Goal: Information Seeking & Learning: Learn about a topic

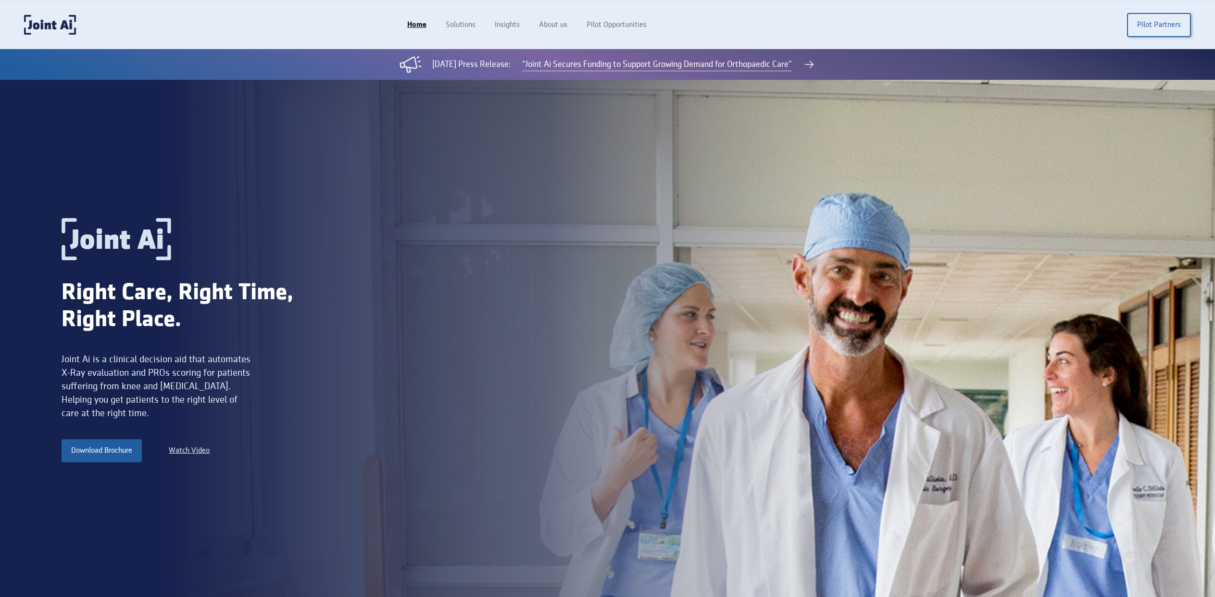
scroll to position [127, 0]
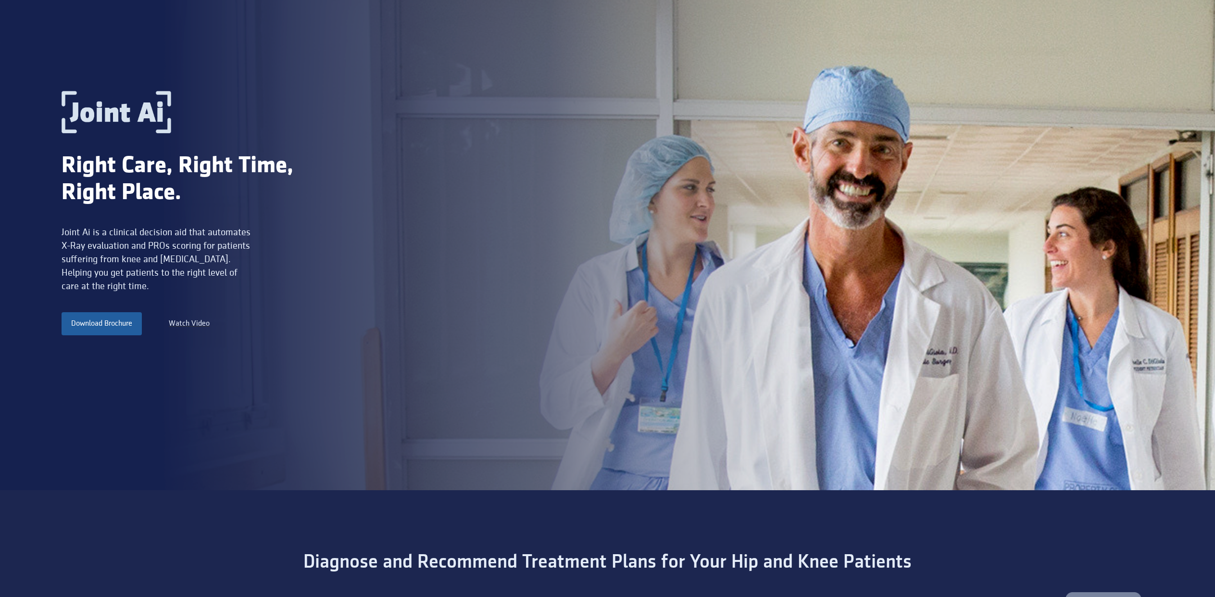
click at [197, 320] on div "Watch Video" at bounding box center [189, 324] width 41 height 12
click at [192, 322] on div "Watch Video" at bounding box center [189, 324] width 41 height 12
click at [121, 321] on link "Download Brochure" at bounding box center [102, 323] width 80 height 23
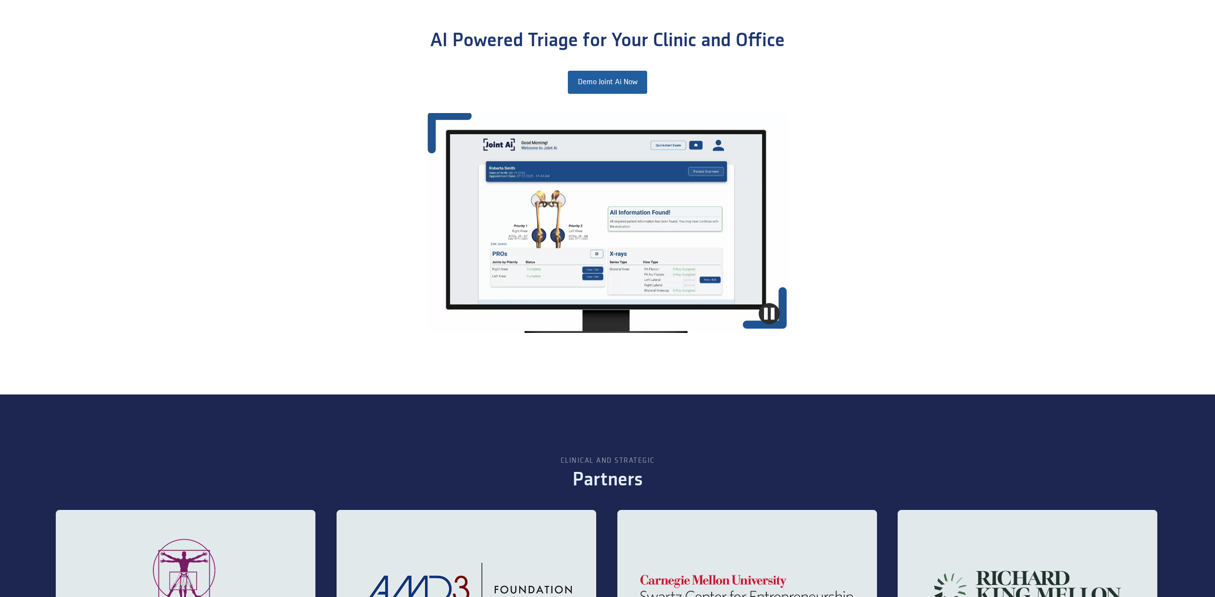
scroll to position [1337, 0]
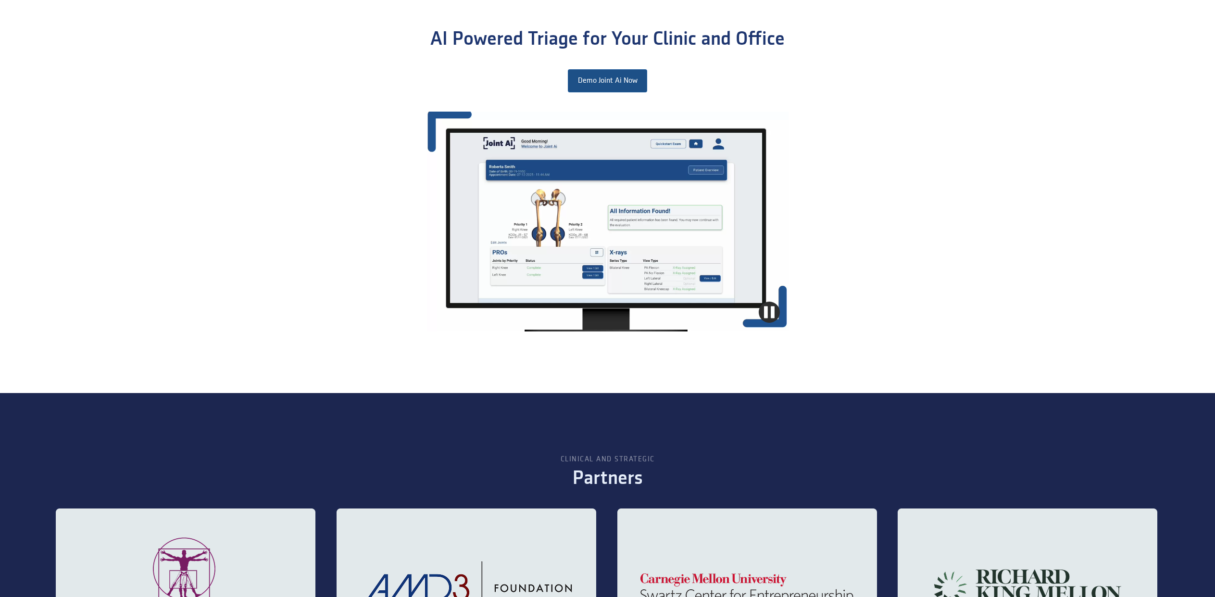
click at [601, 78] on link "Demo Joint Ai Now" at bounding box center [607, 80] width 79 height 23
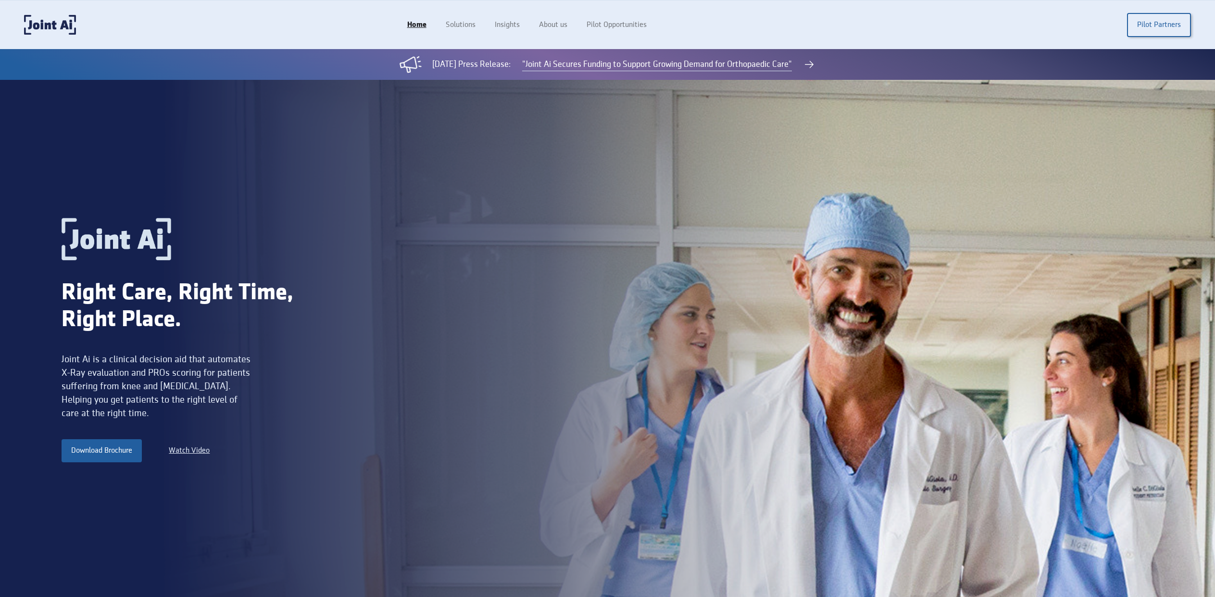
scroll to position [0, 0]
click at [550, 26] on link "About us" at bounding box center [554, 25] width 50 height 18
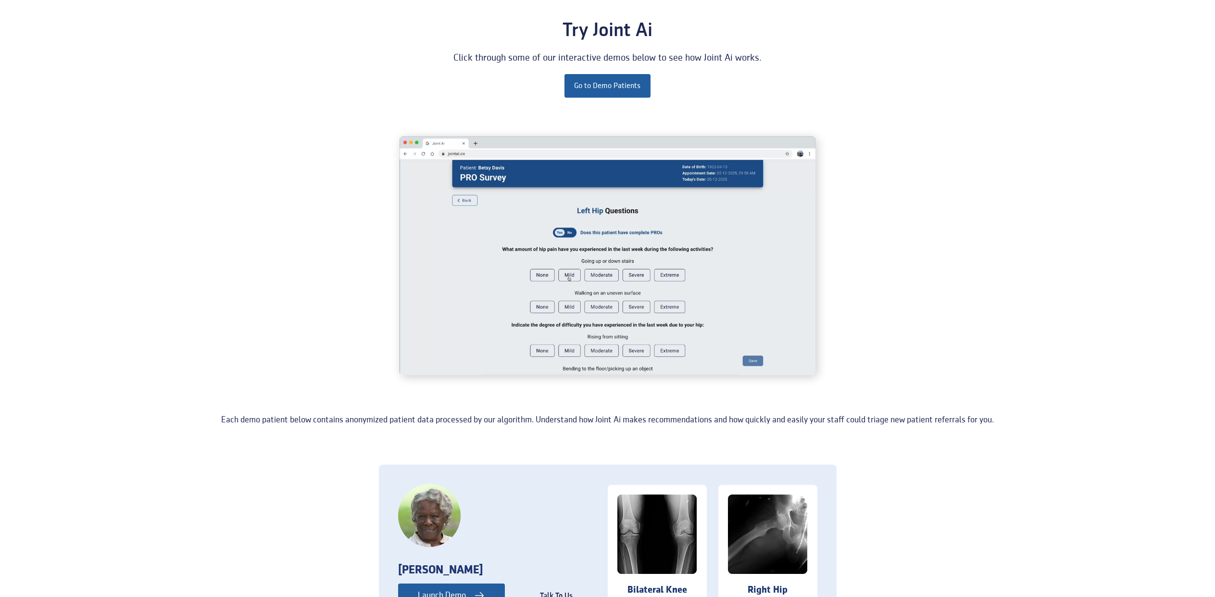
scroll to position [79, 0]
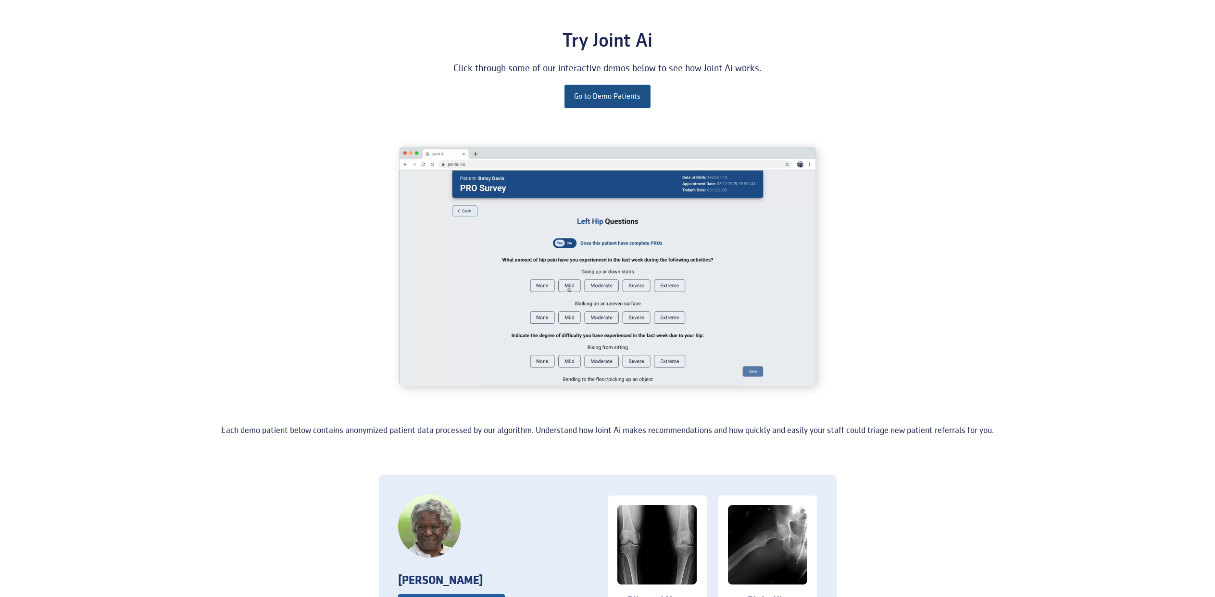
click at [624, 90] on link "Go to Demo Patients" at bounding box center [607, 96] width 86 height 23
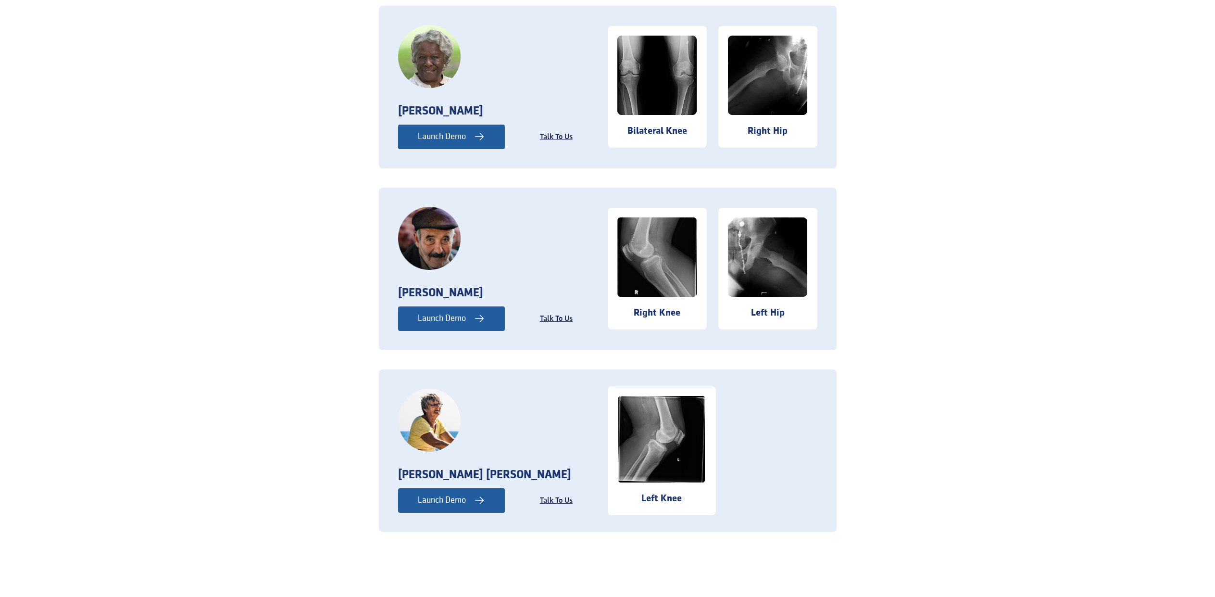
scroll to position [554, 0]
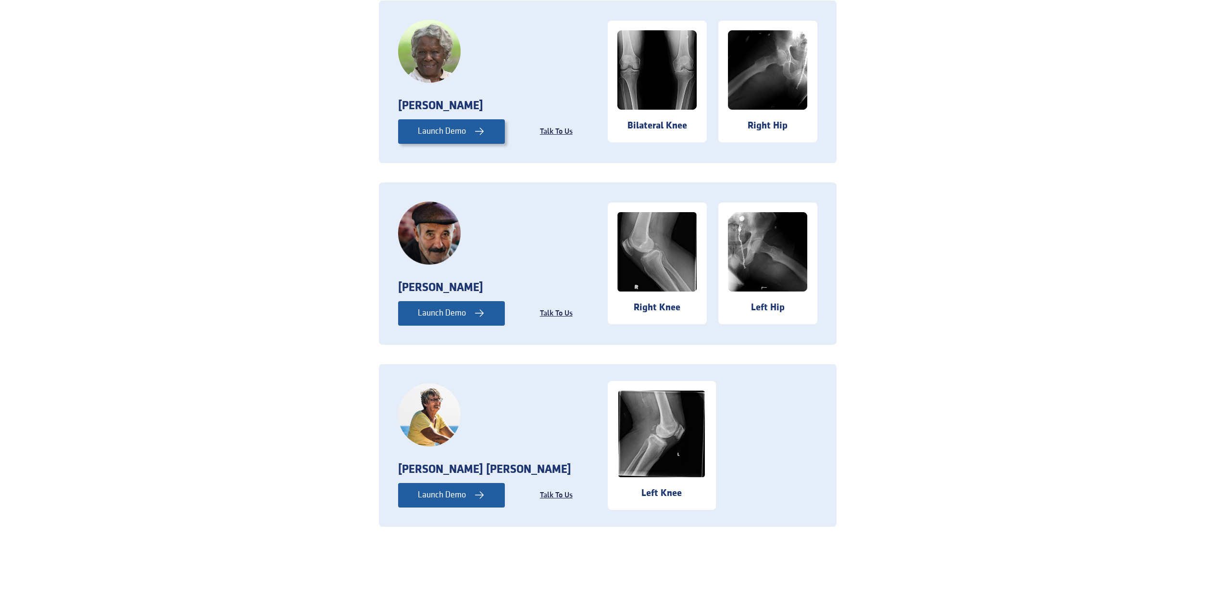
click at [458, 128] on div "Launch Demo" at bounding box center [442, 131] width 48 height 13
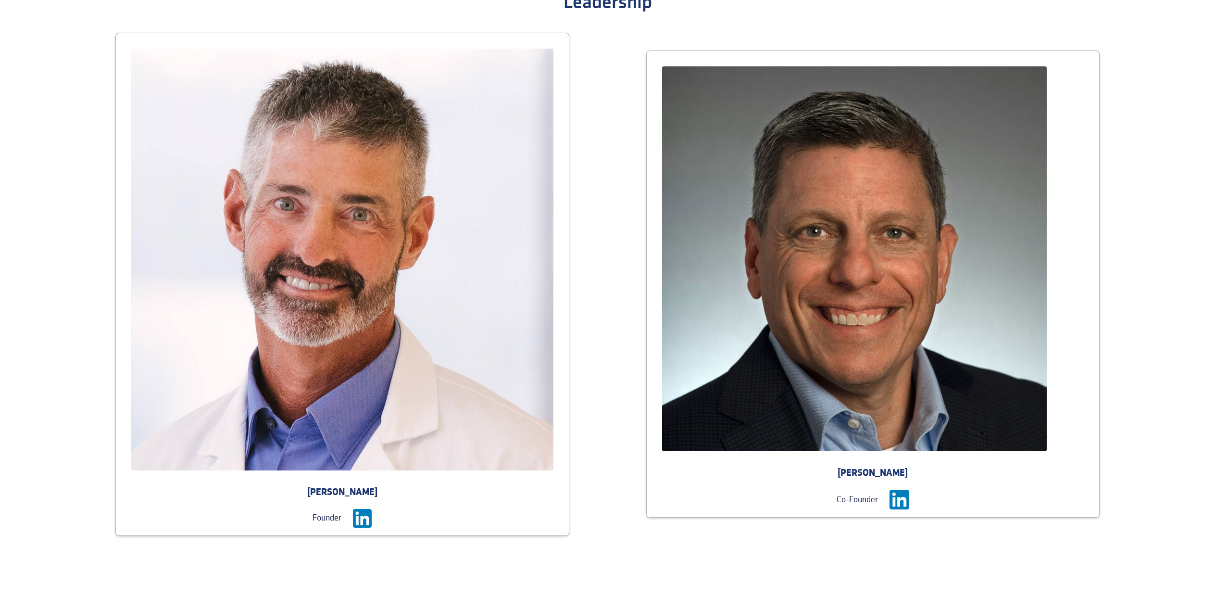
scroll to position [1449, 0]
click at [667, 59] on div at bounding box center [873, 258] width 453 height 415
click at [897, 498] on img at bounding box center [899, 500] width 20 height 20
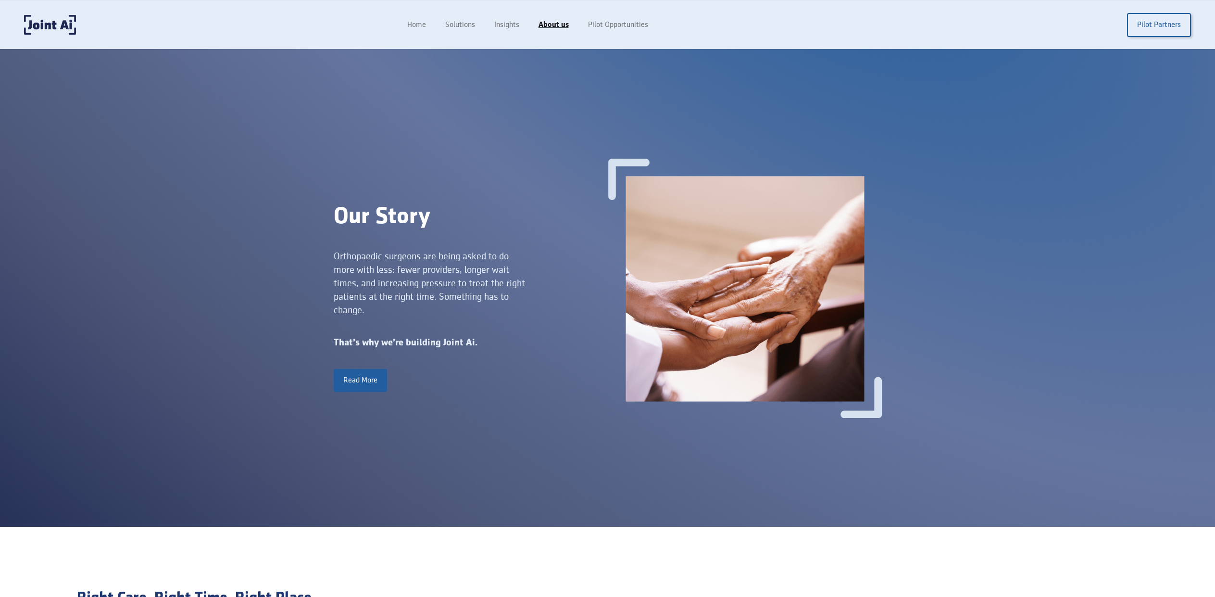
scroll to position [0, 0]
click at [505, 25] on link "Insights" at bounding box center [508, 25] width 46 height 18
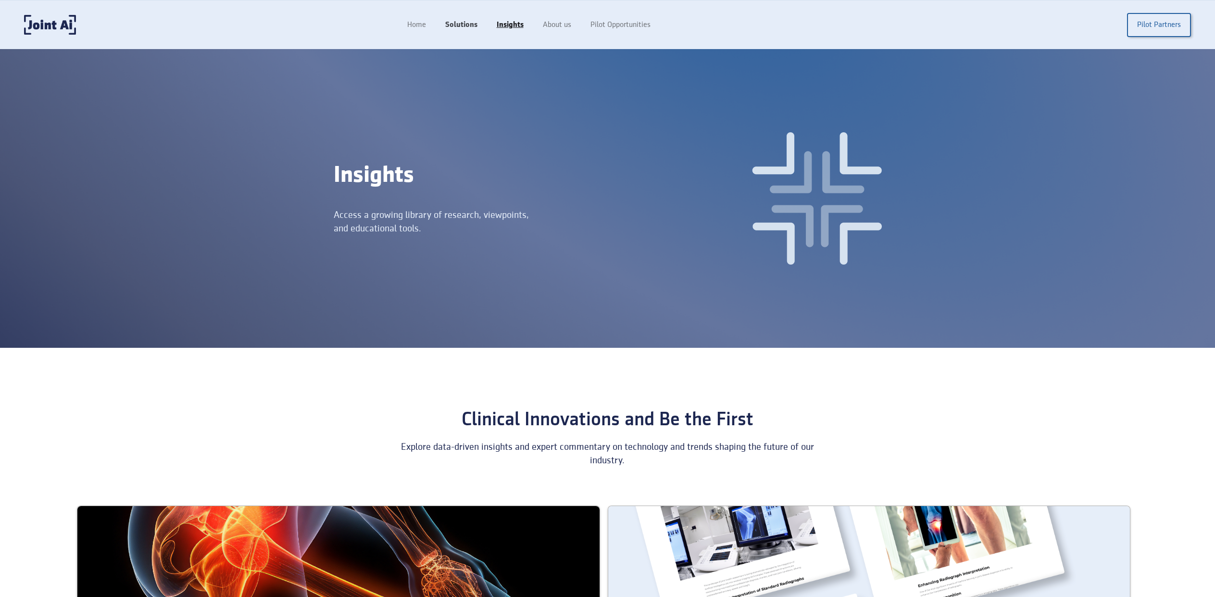
click at [461, 24] on link "Solutions" at bounding box center [461, 25] width 51 height 18
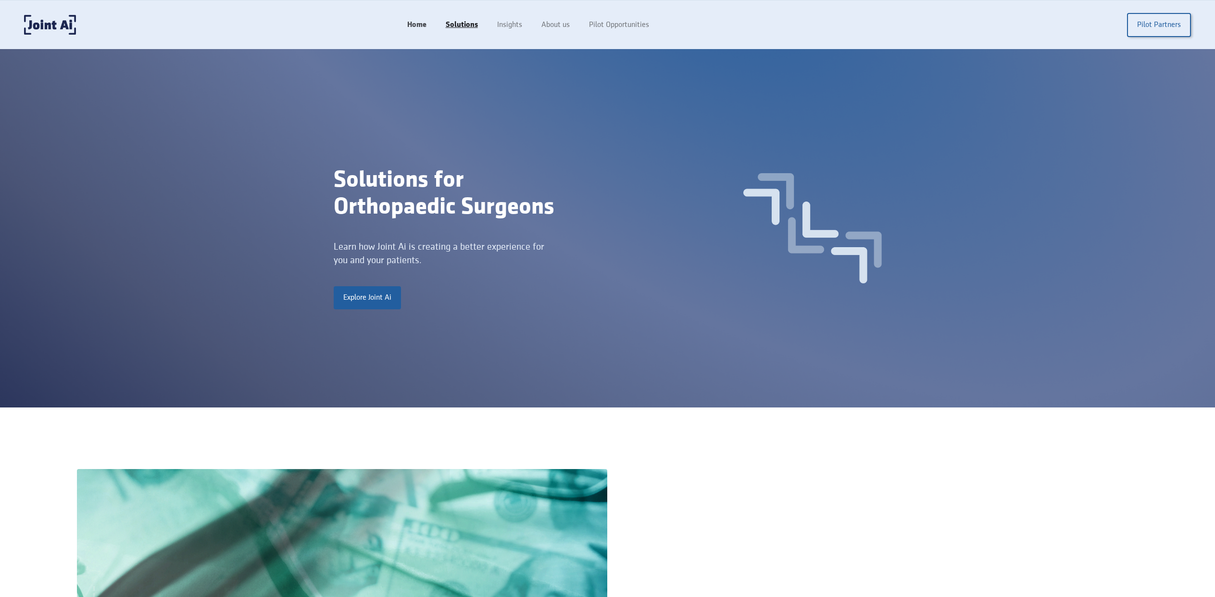
click at [419, 24] on link "Home" at bounding box center [417, 25] width 38 height 18
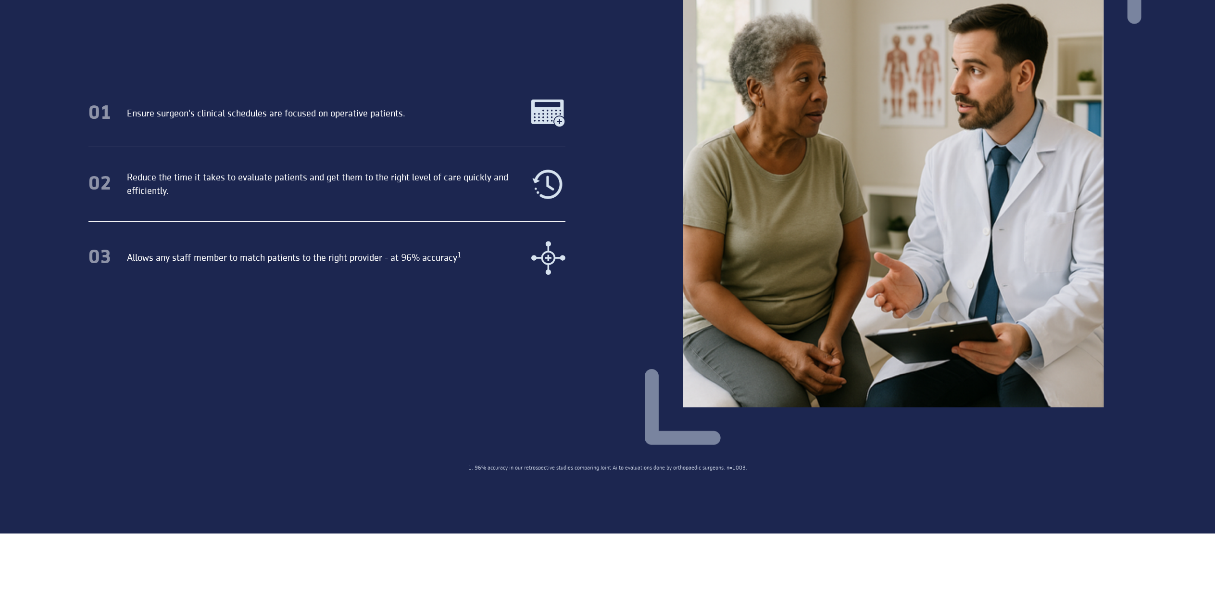
scroll to position [771, 0]
